Goal: Task Accomplishment & Management: Complete application form

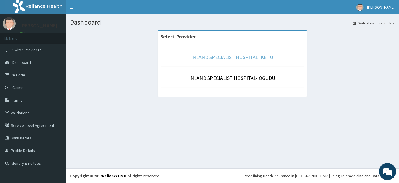
click at [247, 59] on link "INLAND SPECIALIST HOSPITAL- KETU" at bounding box center [233, 57] width 82 height 7
click at [207, 58] on link "INLAND SPECIALIST HOSPITAL- KETU" at bounding box center [233, 57] width 82 height 7
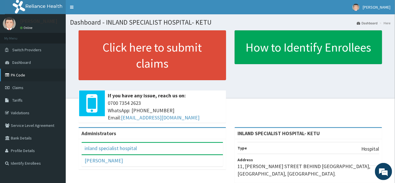
click at [21, 76] on link "PA Code" at bounding box center [33, 75] width 66 height 13
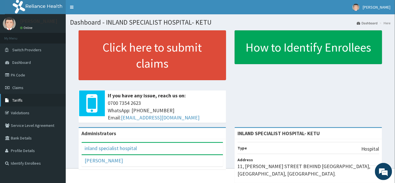
click at [20, 99] on span "Tariffs" at bounding box center [17, 99] width 10 height 5
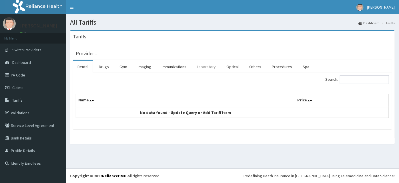
click at [204, 67] on link "Laboratory" at bounding box center [206, 67] width 28 height 12
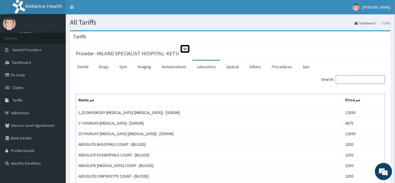
click at [349, 78] on input "Search:" at bounding box center [360, 79] width 49 height 9
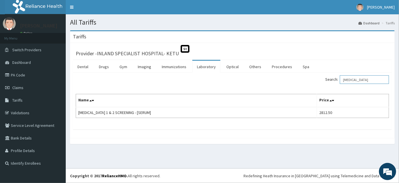
type input "HIV"
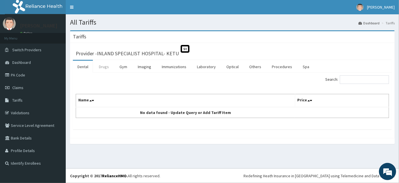
click at [103, 63] on link "Drugs" at bounding box center [103, 67] width 19 height 12
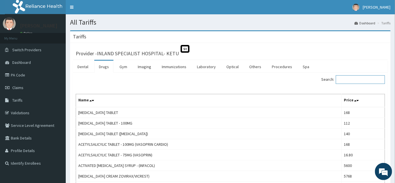
click at [356, 80] on input "Search:" at bounding box center [360, 79] width 49 height 9
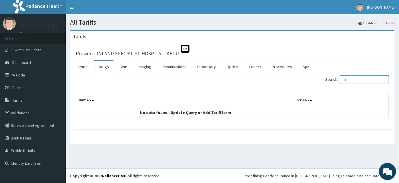
type input "T"
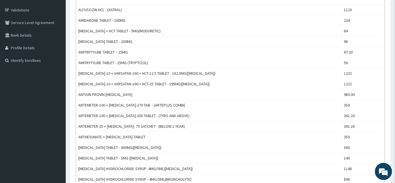
scroll to position [57, 0]
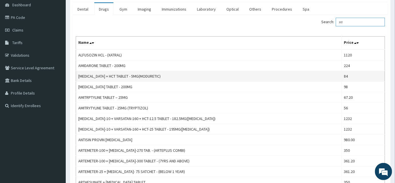
type input "H"
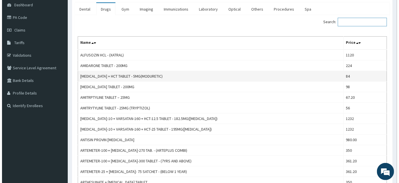
scroll to position [0, 0]
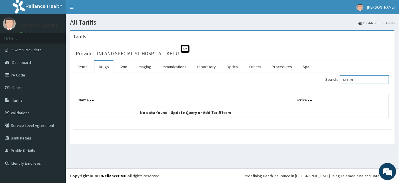
type input "NEOME"
click at [19, 87] on span "Claims" at bounding box center [17, 87] width 11 height 5
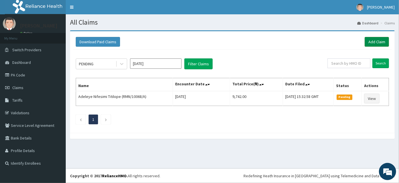
click at [387, 39] on link "Add Claim" at bounding box center [377, 42] width 24 height 10
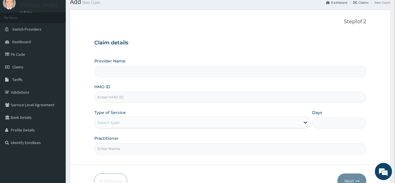
scroll to position [52, 0]
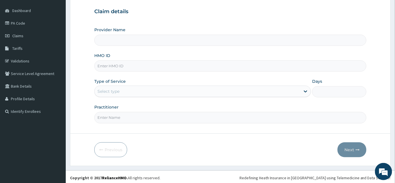
click at [103, 38] on input "Provider Name" at bounding box center [230, 40] width 272 height 11
type input "INLAND SPECIALIST HOSPITAL- KETU"
click at [113, 67] on input "HMO ID" at bounding box center [230, 65] width 272 height 11
type input "NEL/10004/B"
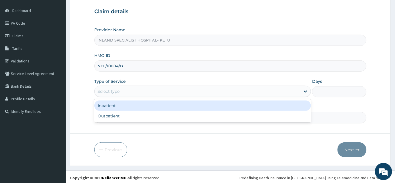
click at [119, 88] on div "Select type" at bounding box center [198, 91] width 206 height 9
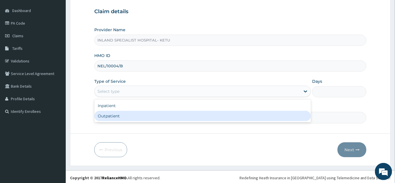
drag, startPoint x: 117, startPoint y: 113, endPoint x: 116, endPoint y: 117, distance: 3.5
click at [117, 114] on div "Outpatient" at bounding box center [202, 116] width 217 height 10
type input "1"
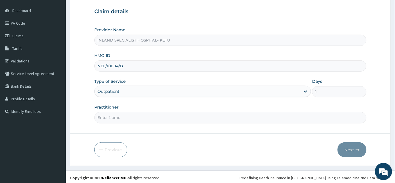
click at [117, 119] on input "Practitioner" at bounding box center [230, 117] width 272 height 11
type input "DR ASHAOLU"
click at [356, 149] on icon "button" at bounding box center [358, 150] width 4 height 4
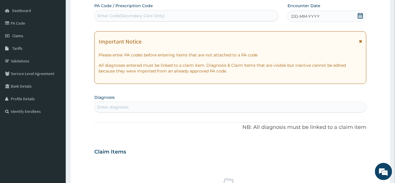
click at [128, 14] on div "Enter Code(Secondary Care Only)" at bounding box center [130, 16] width 67 height 6
drag, startPoint x: 128, startPoint y: 14, endPoint x: 101, endPoint y: 15, distance: 27.2
click at [101, 15] on div "Enter Code(Secondary Care Only)" at bounding box center [130, 16] width 67 height 6
click at [107, 14] on div "Enter Code(Secondary Care Only)" at bounding box center [130, 16] width 67 height 6
paste input "PA/A9A935"
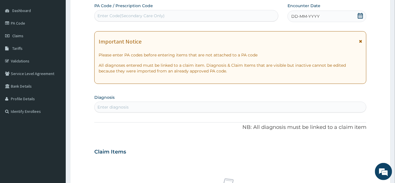
type input "PA/A9A935"
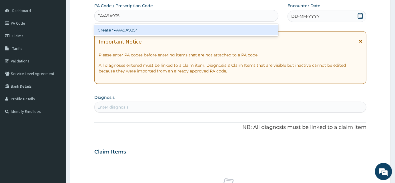
click at [115, 28] on div "Create "PA/A9A935"" at bounding box center [186, 30] width 184 height 10
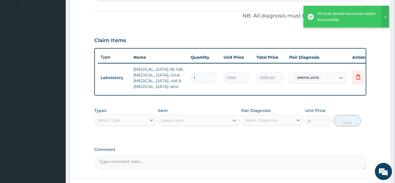
scroll to position [176, 0]
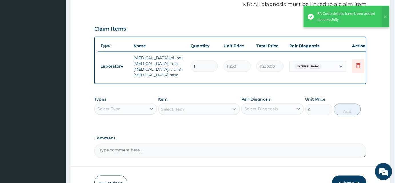
click at [129, 113] on div "Select Type" at bounding box center [121, 108] width 52 height 9
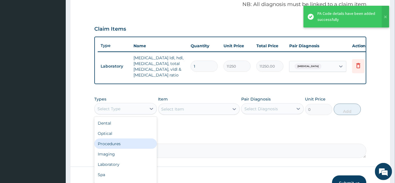
click at [121, 149] on div "Procedures" at bounding box center [125, 143] width 63 height 10
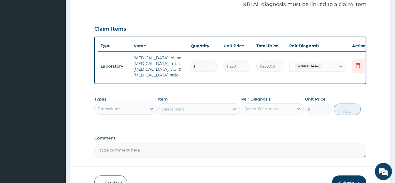
click at [184, 112] on div "Select Item" at bounding box center [194, 108] width 71 height 9
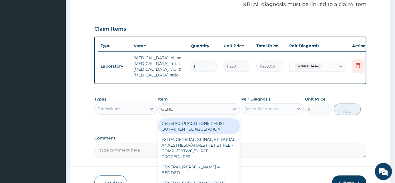
type input "GENER"
click at [193, 126] on div "GENERAL PRACTITIONER FIRST OUTPATIENT CONSULTATION" at bounding box center [199, 126] width 82 height 16
type input "3750"
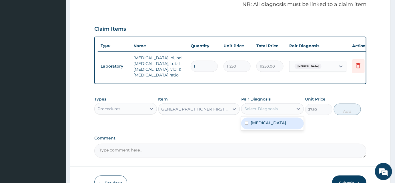
click at [293, 112] on div "Select Diagnosis" at bounding box center [268, 108] width 52 height 9
click at [276, 124] on label "Dyslipidemia" at bounding box center [268, 123] width 35 height 6
checkbox input "true"
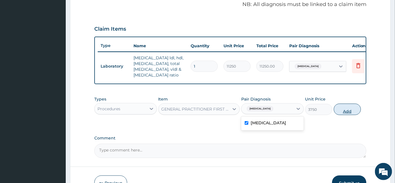
click at [345, 110] on button "Add" at bounding box center [347, 108] width 27 height 11
type input "0"
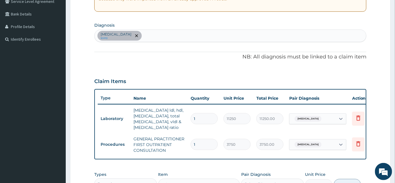
scroll to position [46, 0]
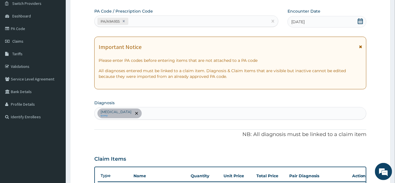
click at [148, 109] on div "Dyslipidemia query" at bounding box center [231, 113] width 272 height 12
type input "BELL"
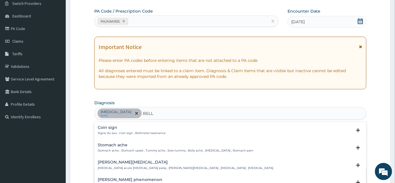
click at [109, 162] on h4 "Bell's palsy" at bounding box center [186, 162] width 176 height 4
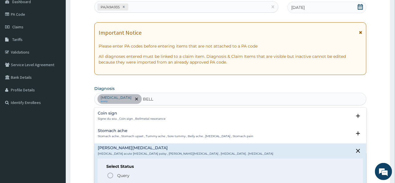
scroll to position [98, 0]
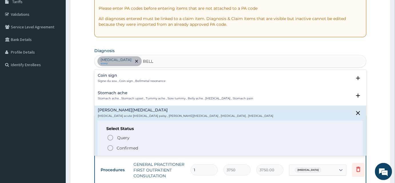
click at [111, 147] on icon "status option filled" at bounding box center [110, 147] width 7 height 7
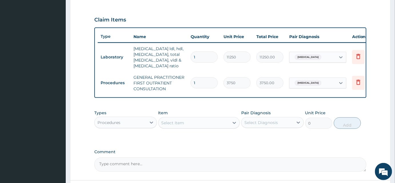
scroll to position [228, 0]
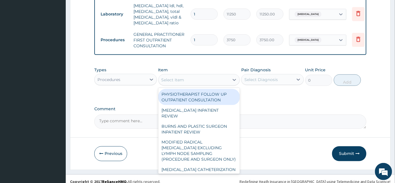
click at [170, 83] on div "Select Item" at bounding box center [173, 80] width 23 height 6
click at [336, 40] on div at bounding box center [341, 40] width 10 height 10
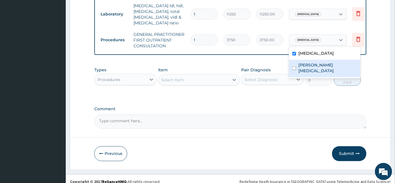
click at [316, 60] on div "Bell's palsy" at bounding box center [324, 68] width 71 height 17
checkbox input "true"
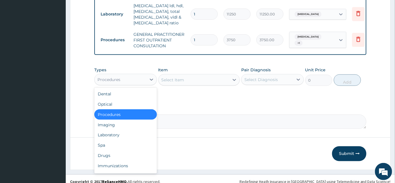
click at [118, 81] on div "Procedures" at bounding box center [108, 80] width 23 height 6
click at [105, 159] on div "Drugs" at bounding box center [125, 155] width 63 height 10
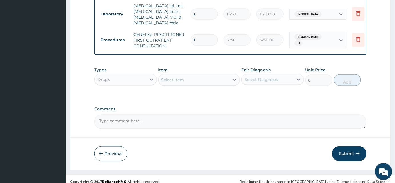
click at [180, 81] on div "Select Item" at bounding box center [173, 80] width 23 height 6
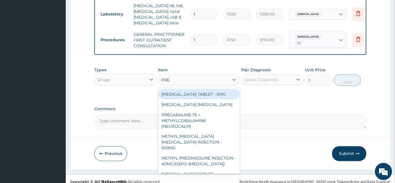
type input "PRED"
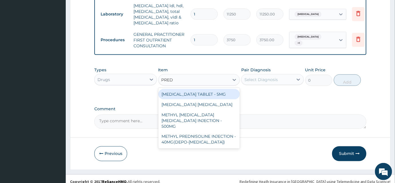
click at [205, 96] on div "PREDNISOLONE TABLET - 5MG" at bounding box center [199, 94] width 82 height 10
type input "42"
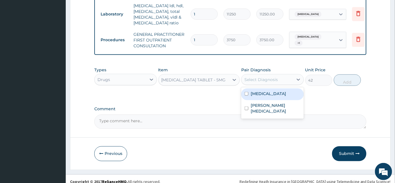
click at [290, 83] on div "Select Diagnosis" at bounding box center [268, 79] width 52 height 9
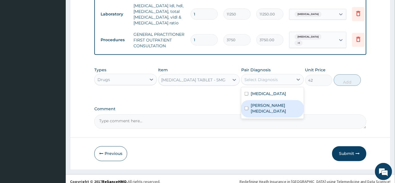
click at [266, 108] on label "Bell's palsy" at bounding box center [276, 107] width 50 height 11
checkbox input "true"
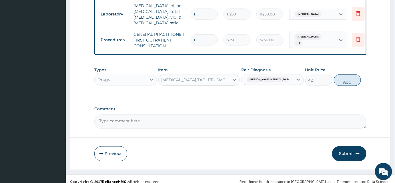
click at [354, 83] on button "Add" at bounding box center [347, 79] width 27 height 11
type input "0"
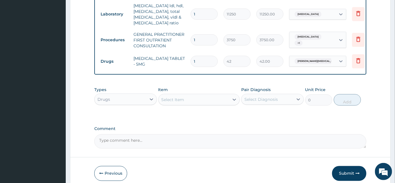
type input "10"
type input "420.00"
type input "10"
click at [179, 102] on div "Select Item" at bounding box center [173, 100] width 23 height 6
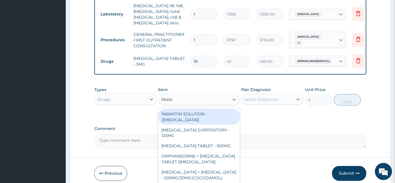
type input "PARAC"
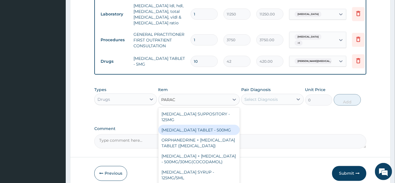
click at [220, 131] on div "PARACETAMOL TABLET - 500MG" at bounding box center [199, 130] width 82 height 10
type input "33.599999999999994"
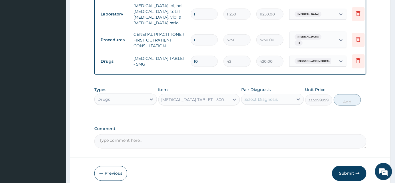
click at [258, 102] on div "Select Diagnosis" at bounding box center [260, 99] width 33 height 6
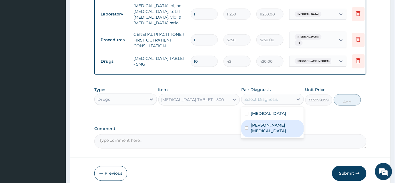
click at [259, 126] on label "Bell's palsy" at bounding box center [276, 127] width 50 height 11
checkbox input "true"
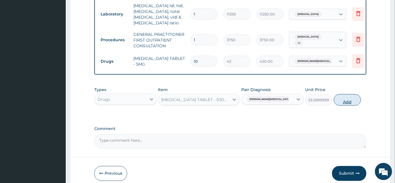
click at [357, 103] on button "Add" at bounding box center [347, 99] width 27 height 11
type input "0"
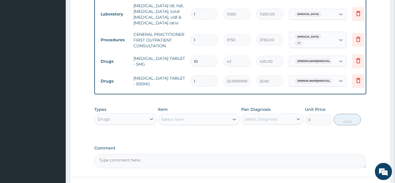
type input "18"
type input "604.80"
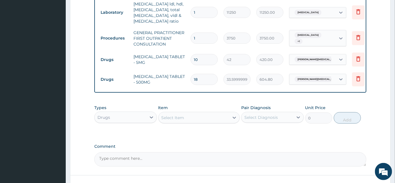
scroll to position [276, 0]
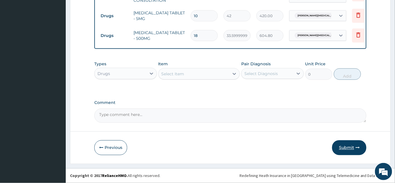
type input "18"
click at [340, 148] on button "Submit" at bounding box center [349, 147] width 34 height 15
